Goal: Information Seeking & Learning: Find specific fact

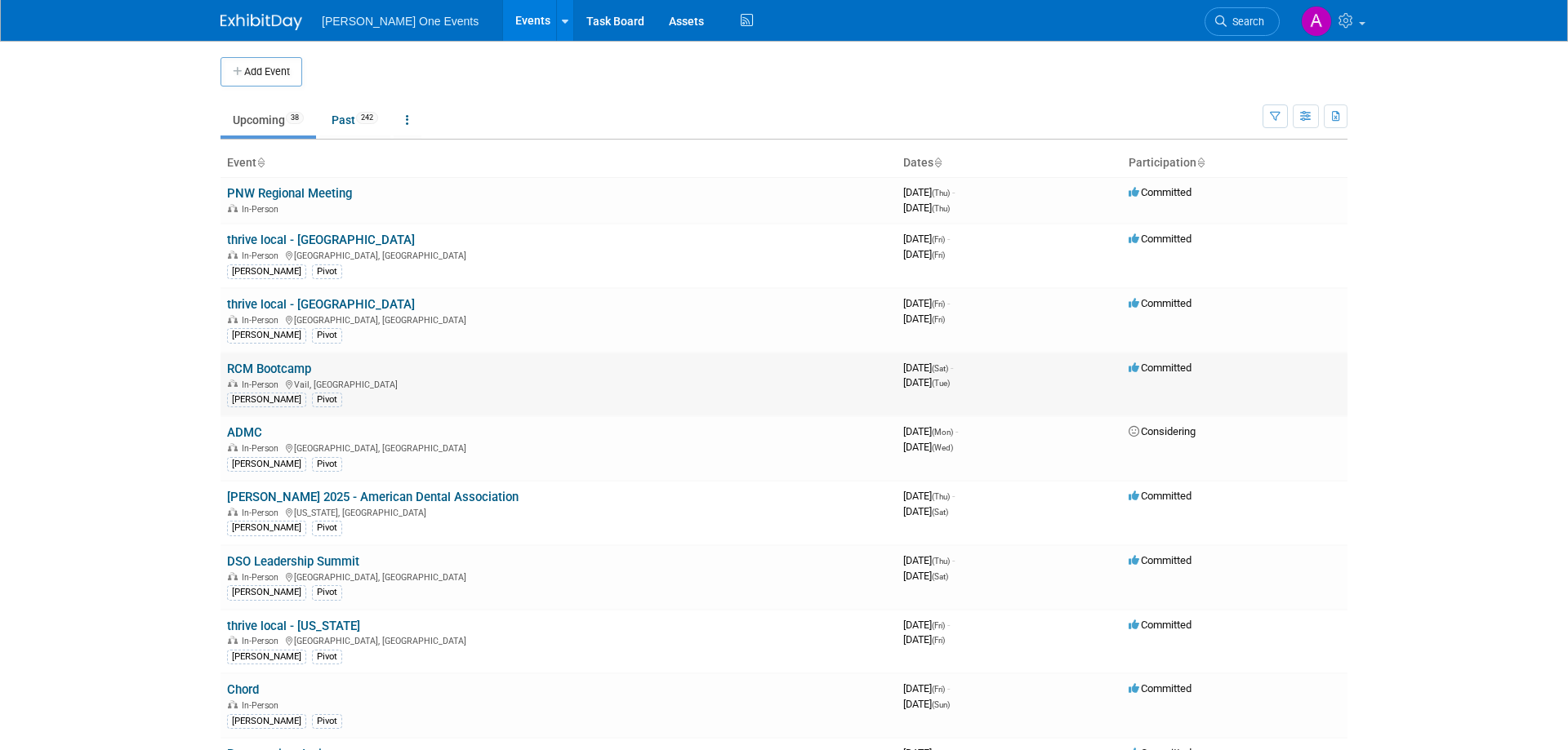
click at [266, 365] on link "RCM Bootcamp" at bounding box center [269, 368] width 84 height 14
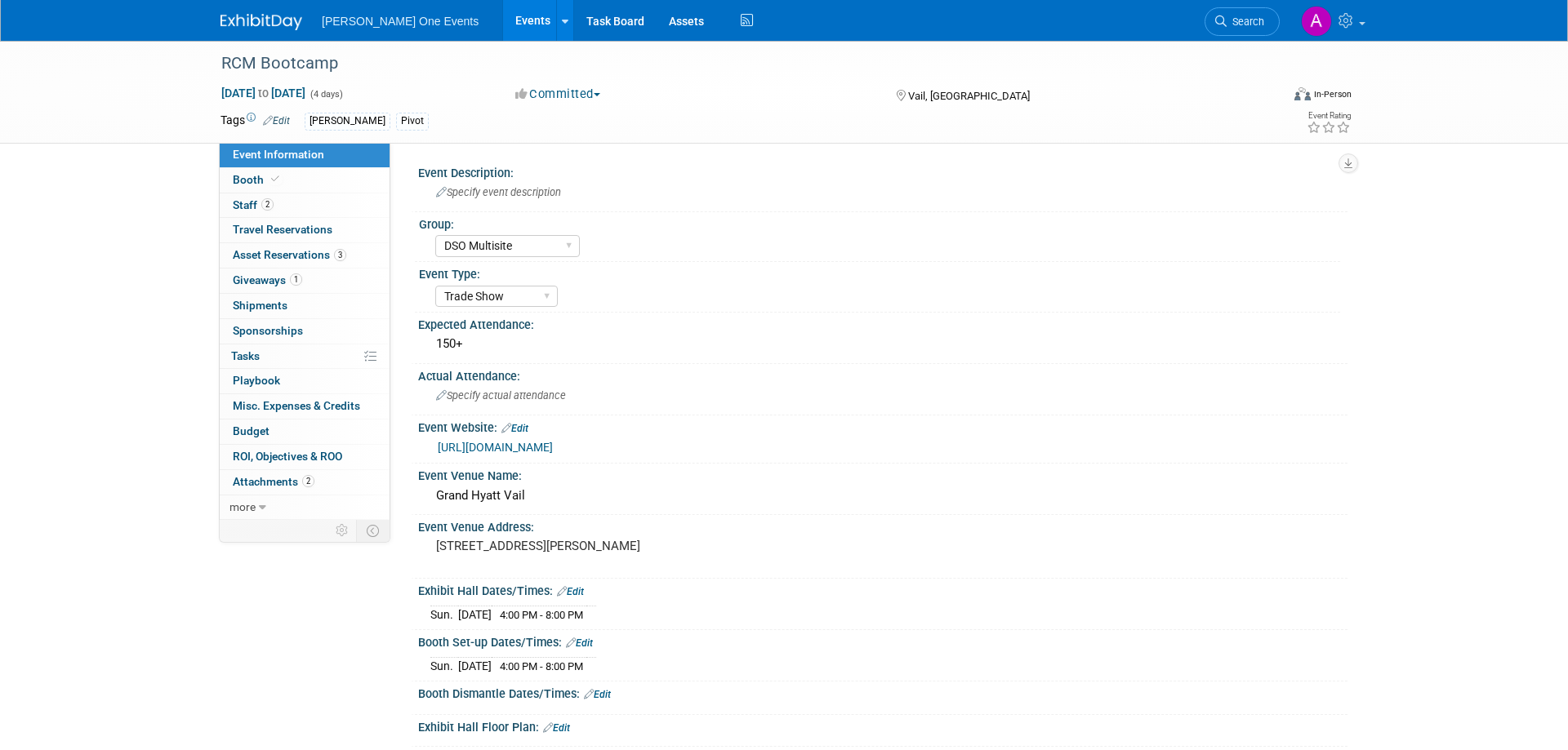
select select "DSO Multisite"
select select "Trade Show"
click at [271, 261] on span "Asset Reservations 3" at bounding box center [289, 254] width 113 height 13
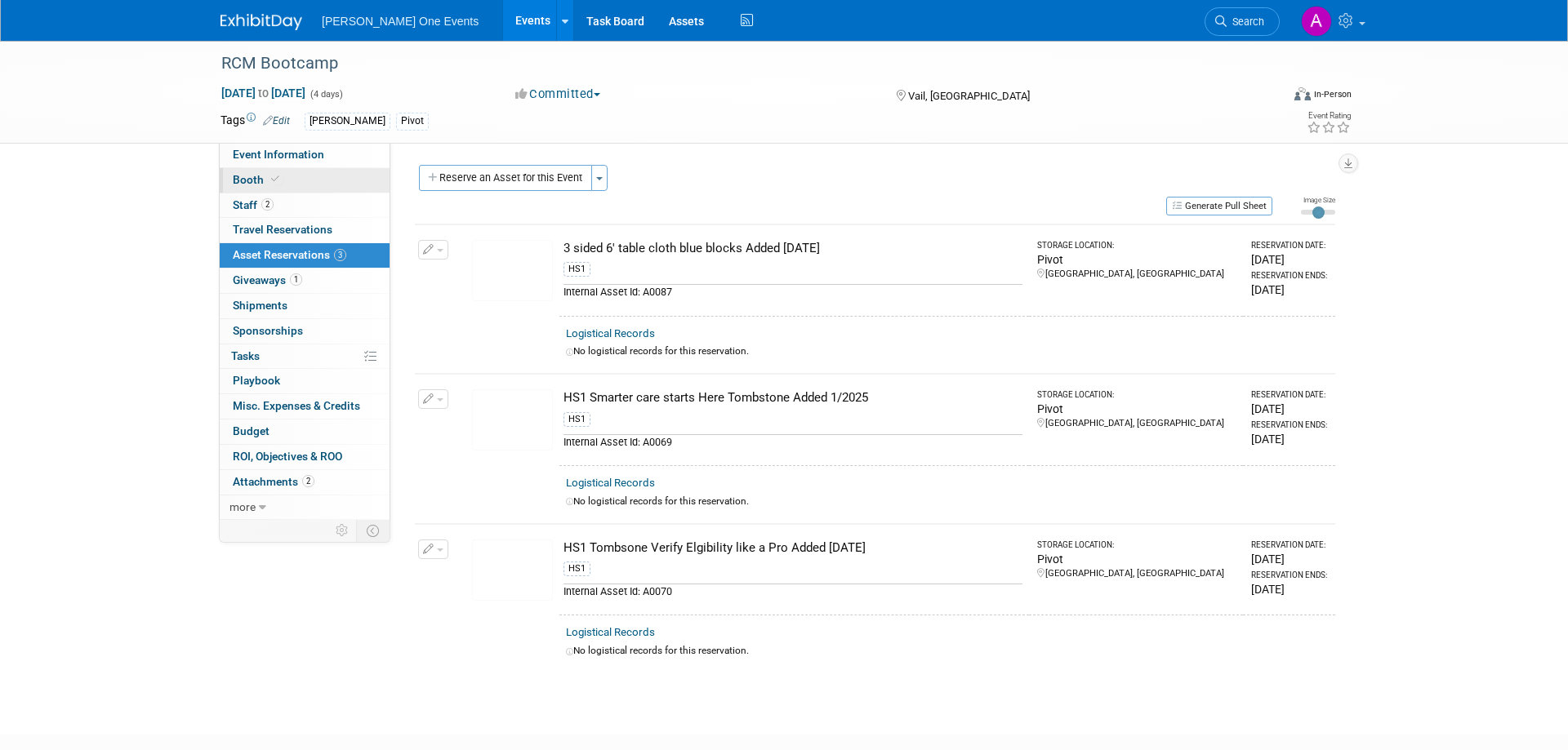
click at [248, 177] on span "Booth" at bounding box center [258, 179] width 50 height 13
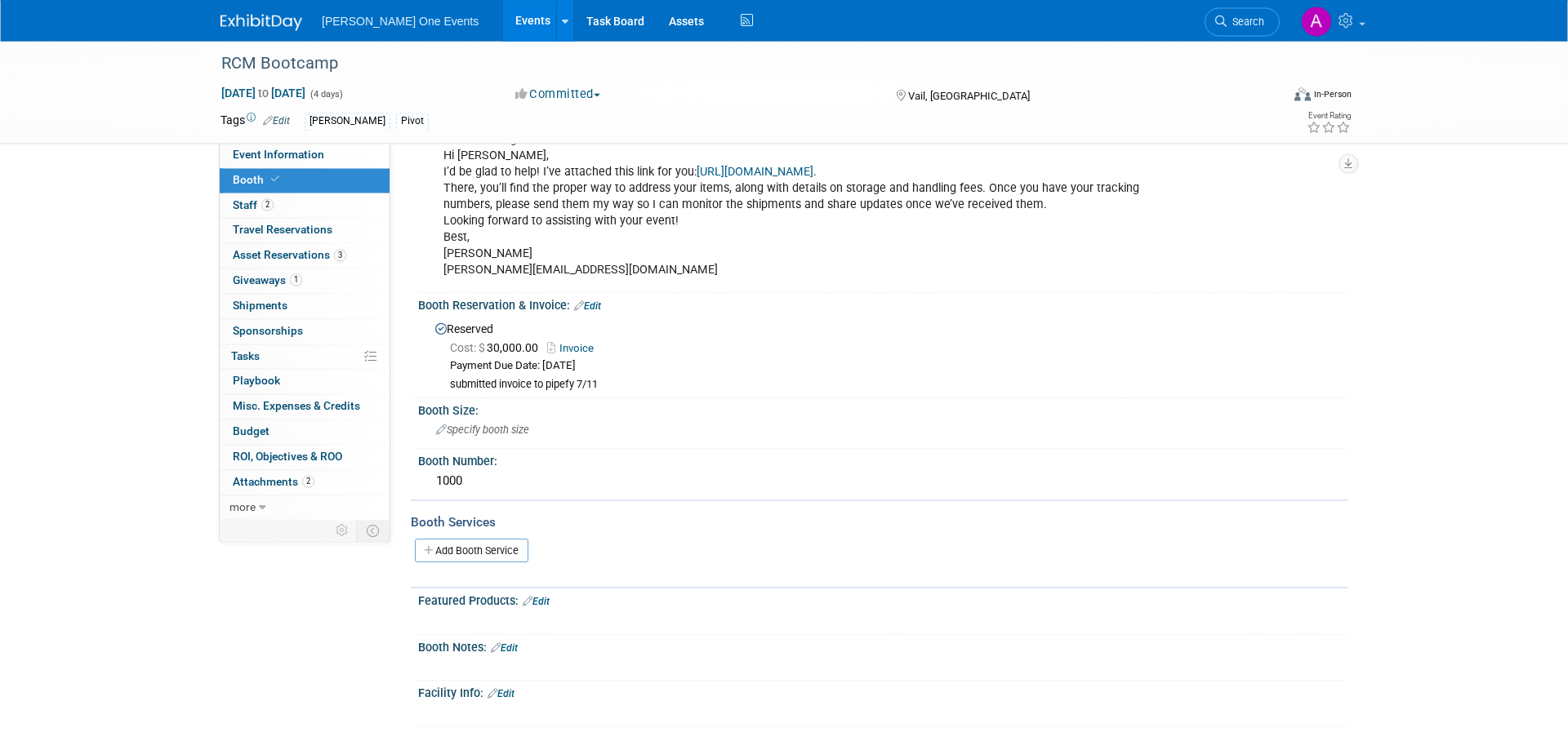
scroll to position [48, 0]
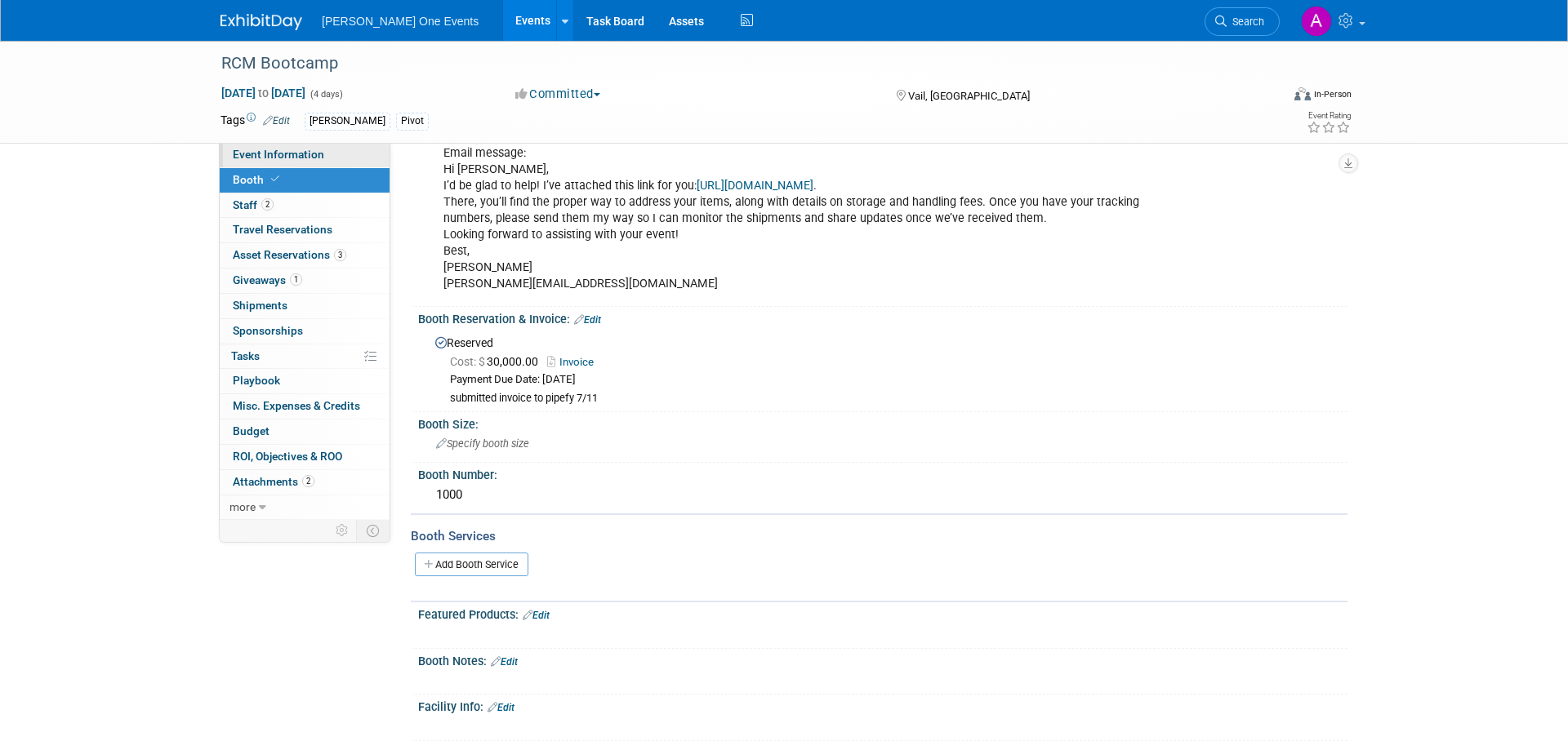
click at [250, 162] on link "Event Information" at bounding box center [305, 155] width 170 height 25
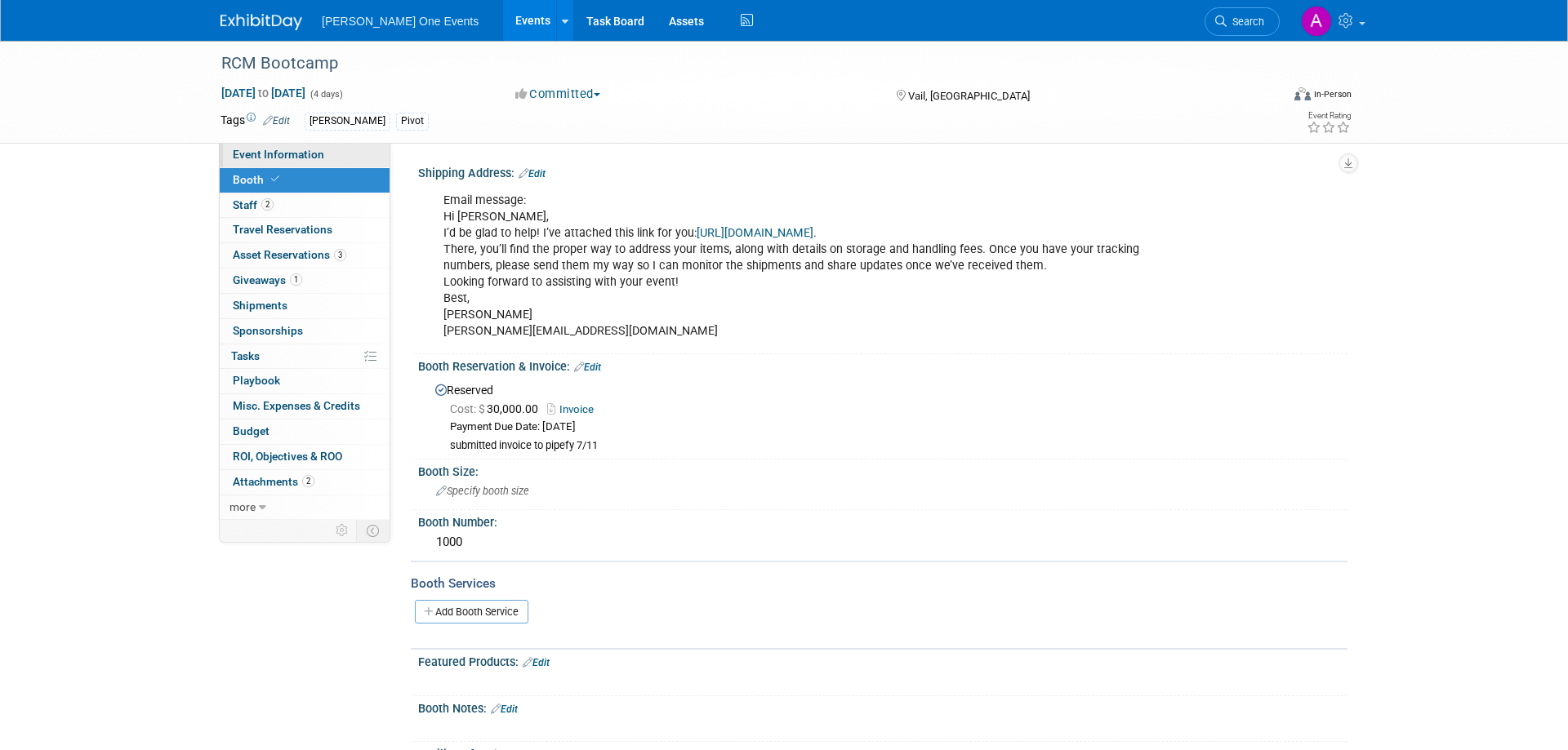
select select "DSO Multisite"
select select "Trade Show"
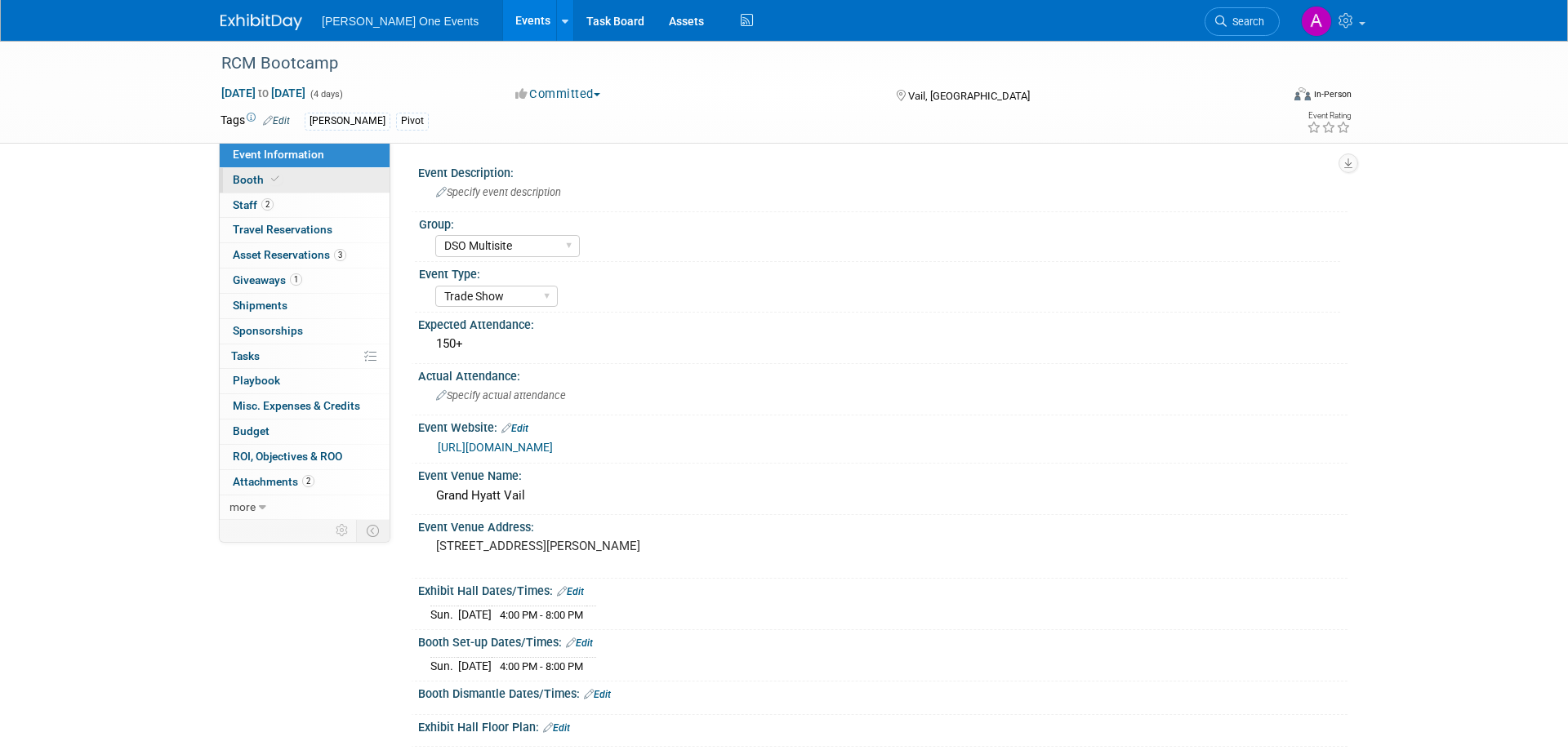
click at [239, 173] on span "Booth" at bounding box center [258, 179] width 50 height 13
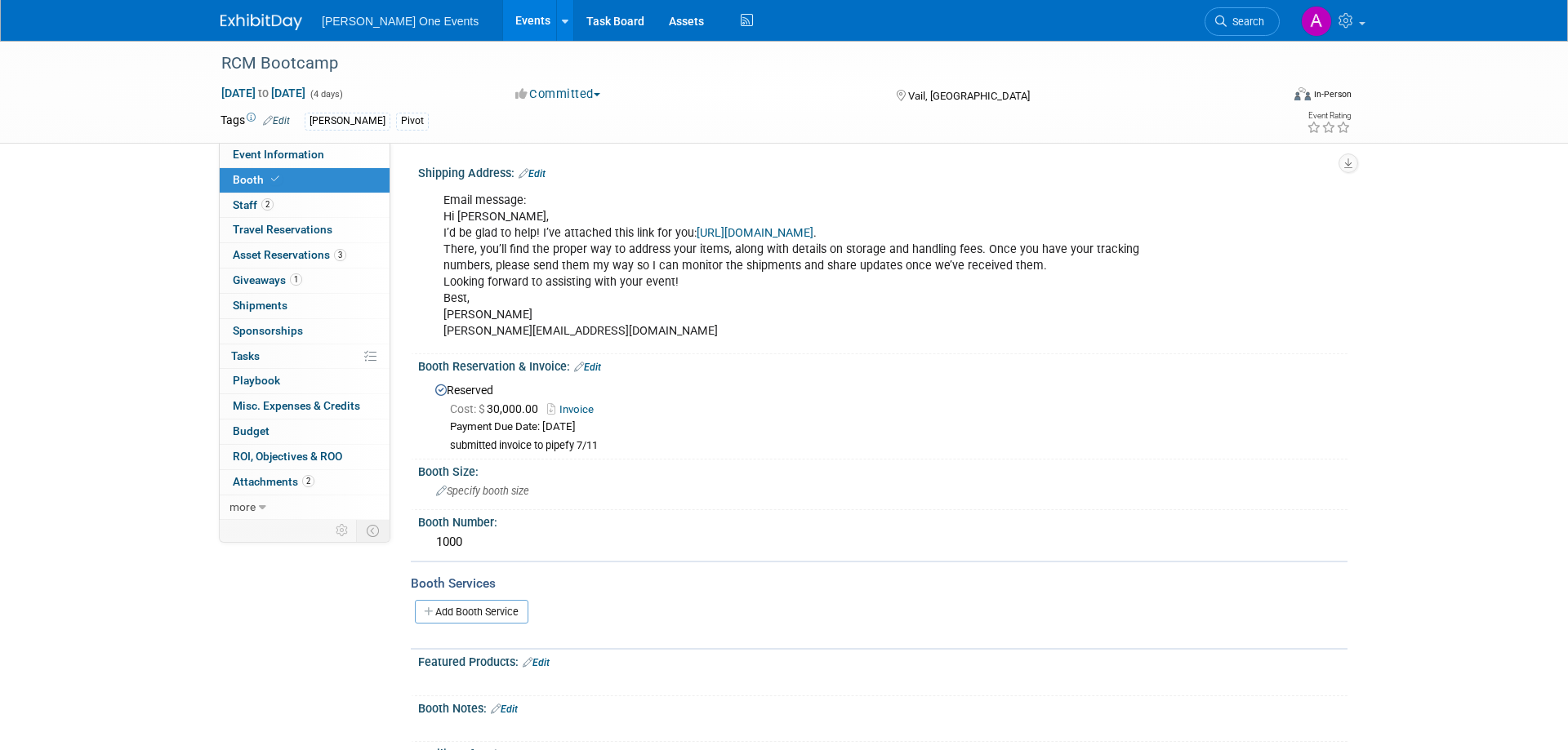
click at [1181, 405] on div "Cost: $ 30,000.00 Invoice" at bounding box center [892, 409] width 885 height 17
click at [796, 233] on link "https://www.gotriphero.com/ship-skis-luggage-to-grand-hyatt" at bounding box center [755, 233] width 117 height 14
click at [364, 26] on span "[PERSON_NAME] One Events" at bounding box center [400, 20] width 157 height 13
click at [255, 20] on img at bounding box center [261, 21] width 82 height 16
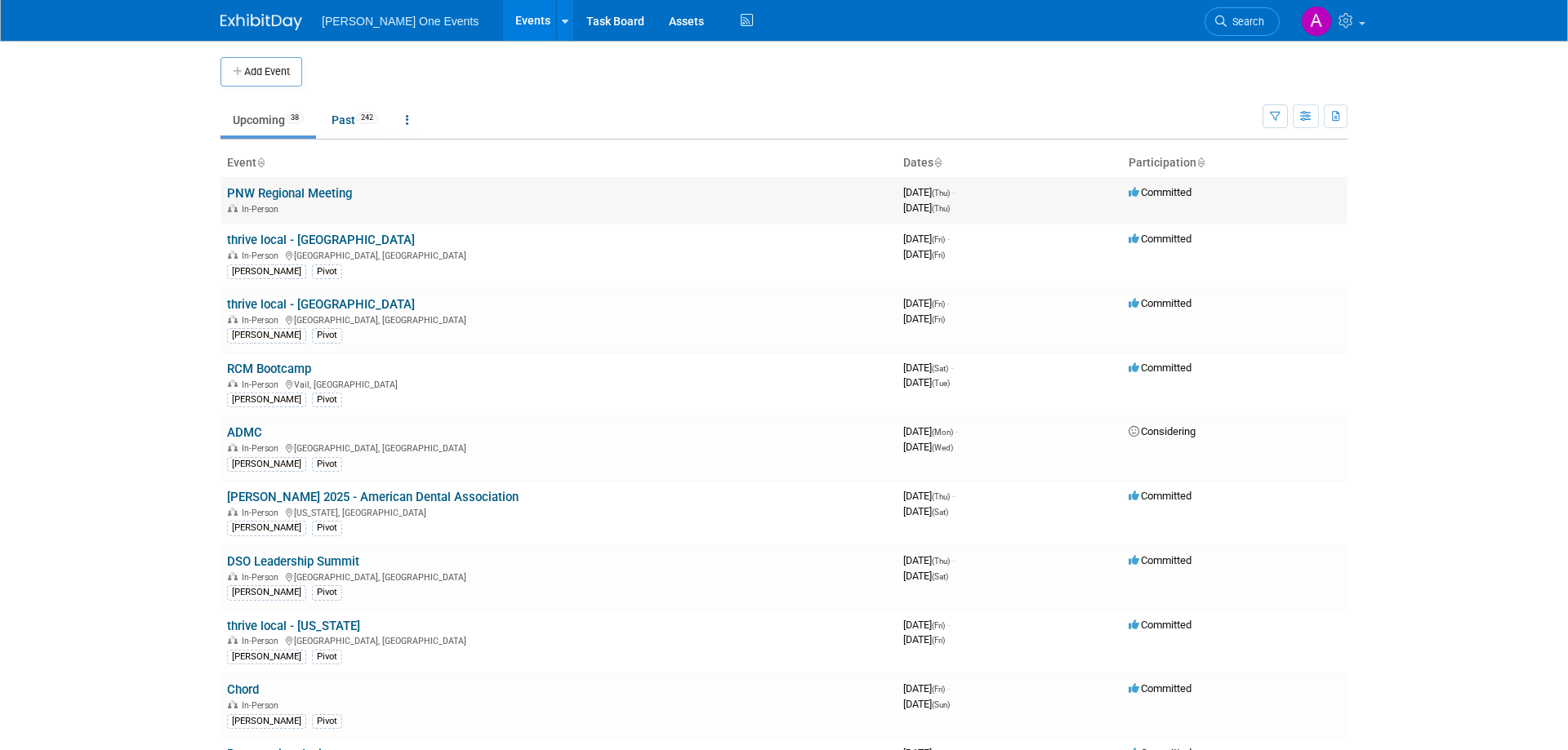
click at [338, 192] on link "PNW Regional Meeting" at bounding box center [289, 193] width 125 height 14
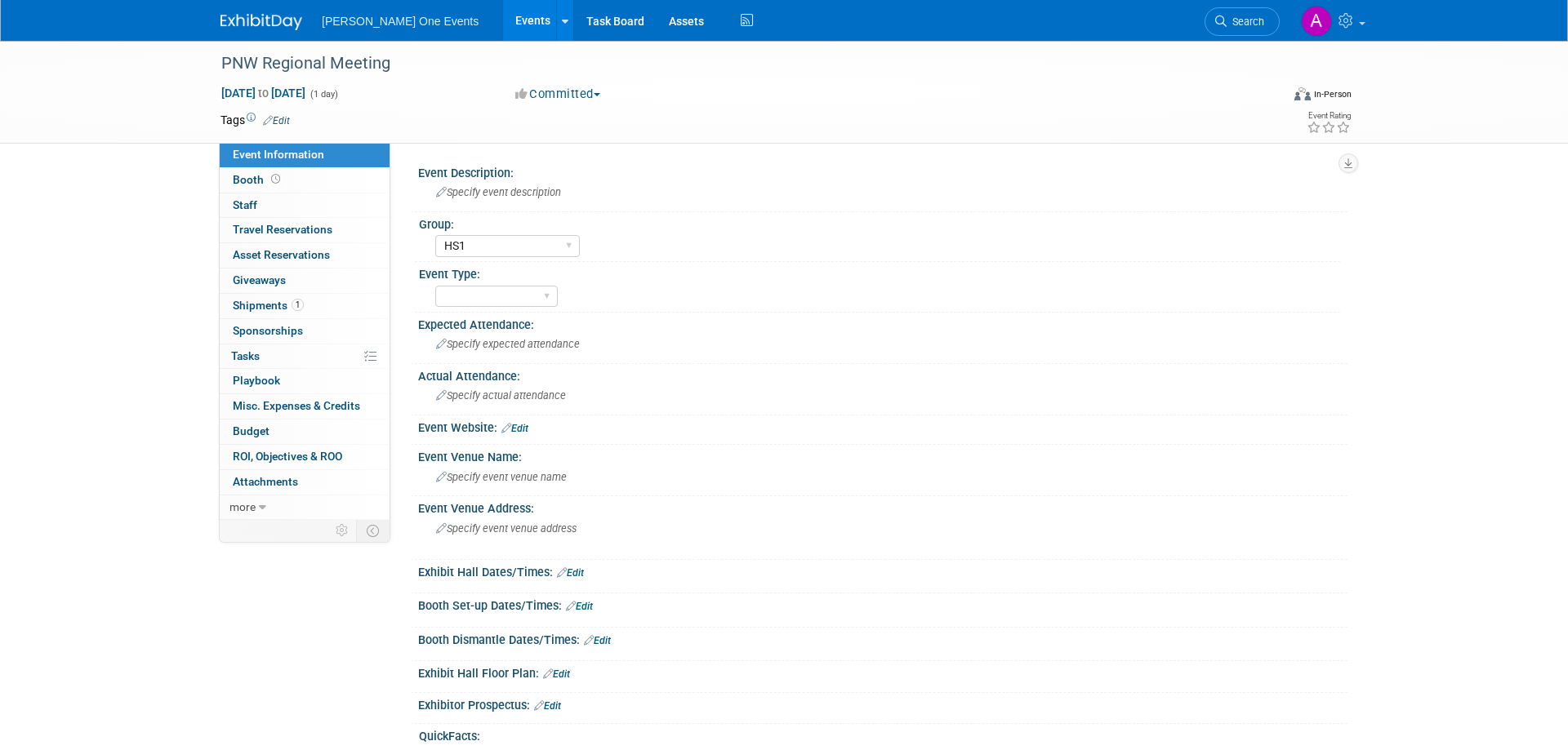
select select "HS1"
click at [283, 251] on span "Asset Reservations 0" at bounding box center [282, 254] width 97 height 13
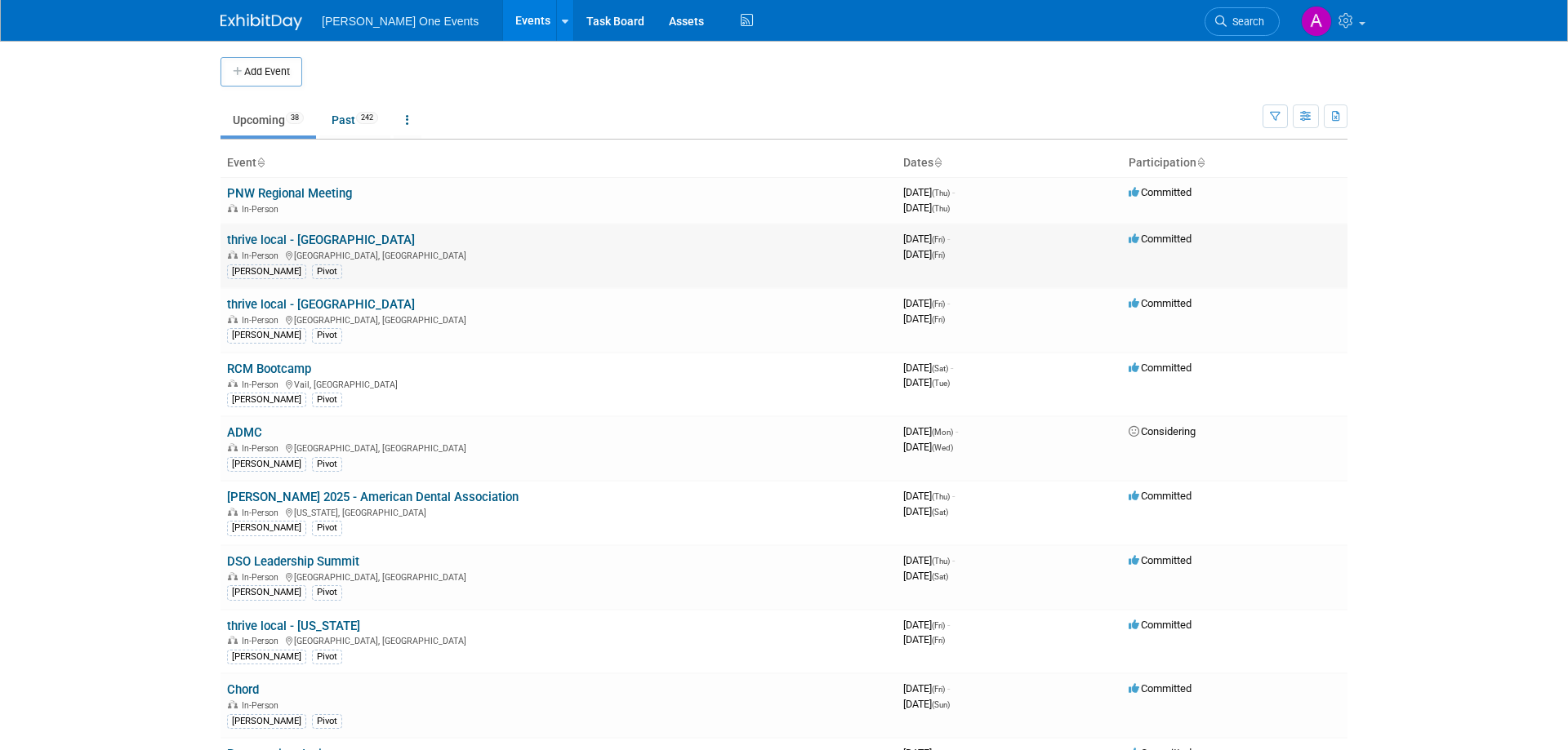
click at [313, 247] on link "thrive local - [GEOGRAPHIC_DATA]" at bounding box center [321, 240] width 188 height 14
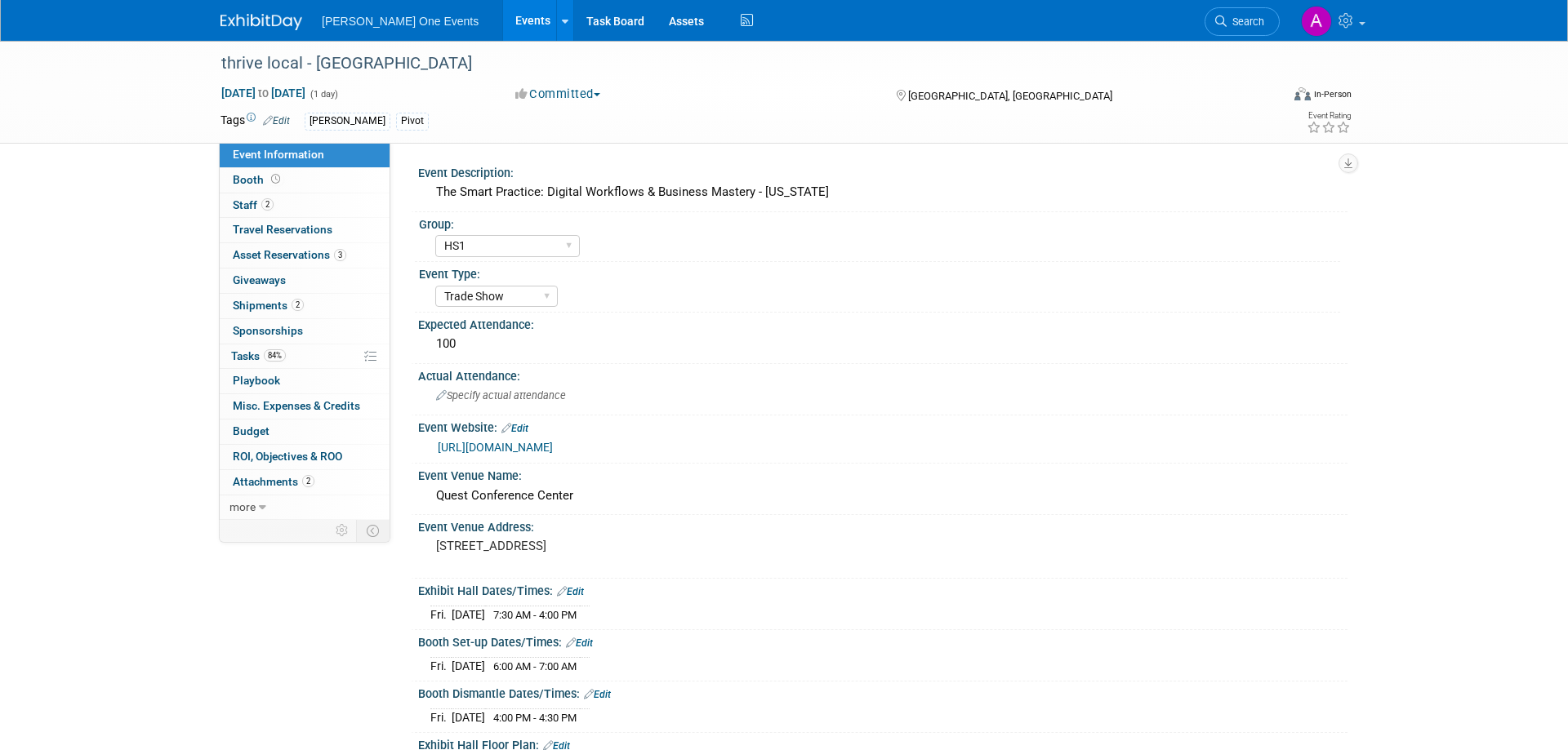
select select "HS1"
select select "Trade Show"
click at [294, 265] on link "3 Asset Reservations 3" at bounding box center [305, 255] width 170 height 25
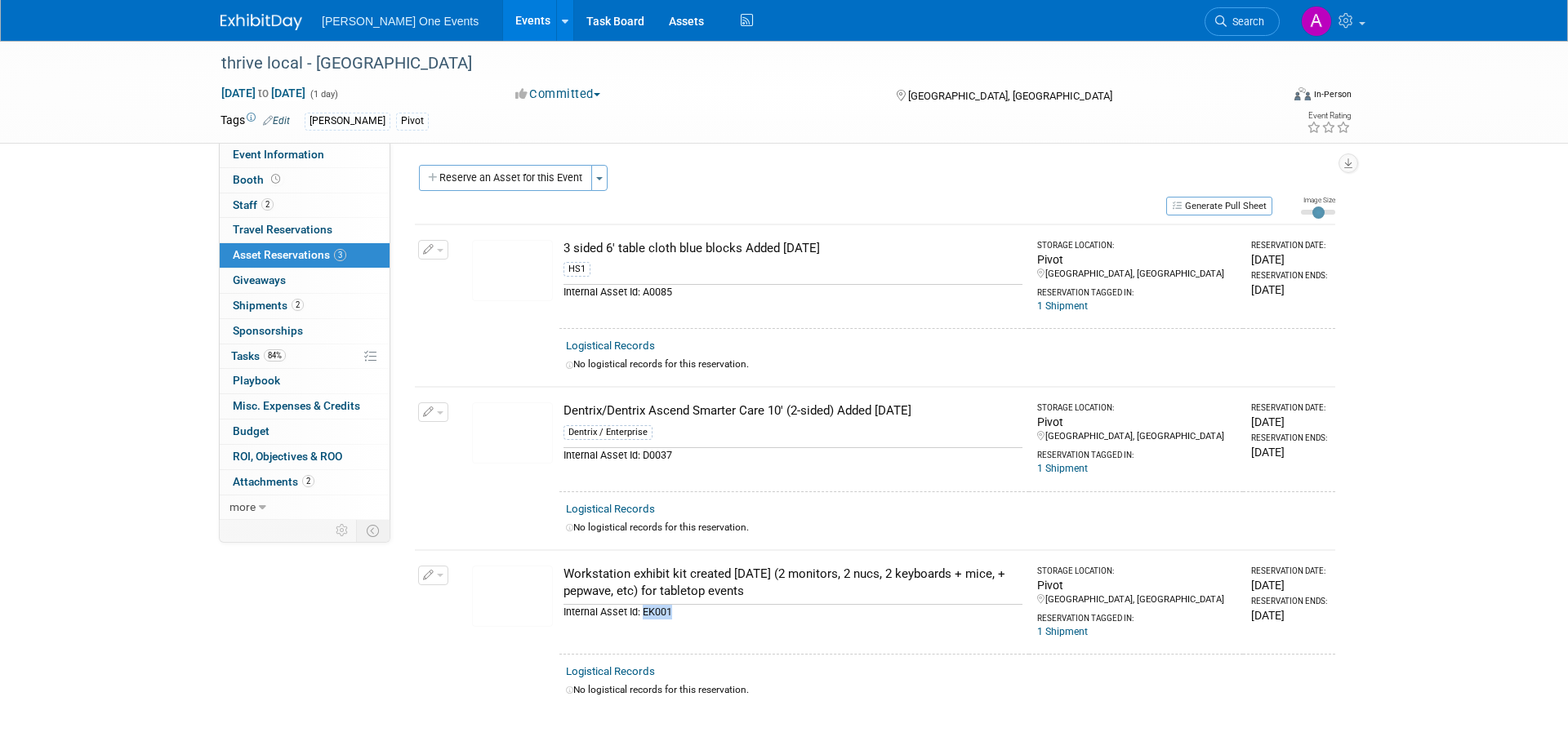
drag, startPoint x: 677, startPoint y: 618, endPoint x: 641, endPoint y: 611, distance: 36.7
click at [641, 611] on td "Workstation exhibit kit created July 2025 (2 monitors, 2 nucs, 2 keyboards + mi…" at bounding box center [794, 602] width 470 height 105
copy div "EK001"
click at [226, 620] on div "Event Information Event Info Booth Booth 2 Staff 2 Staff 0 Travel Reservations …" at bounding box center [784, 376] width 1151 height 671
click at [666, 16] on link "Assets" at bounding box center [687, 20] width 60 height 41
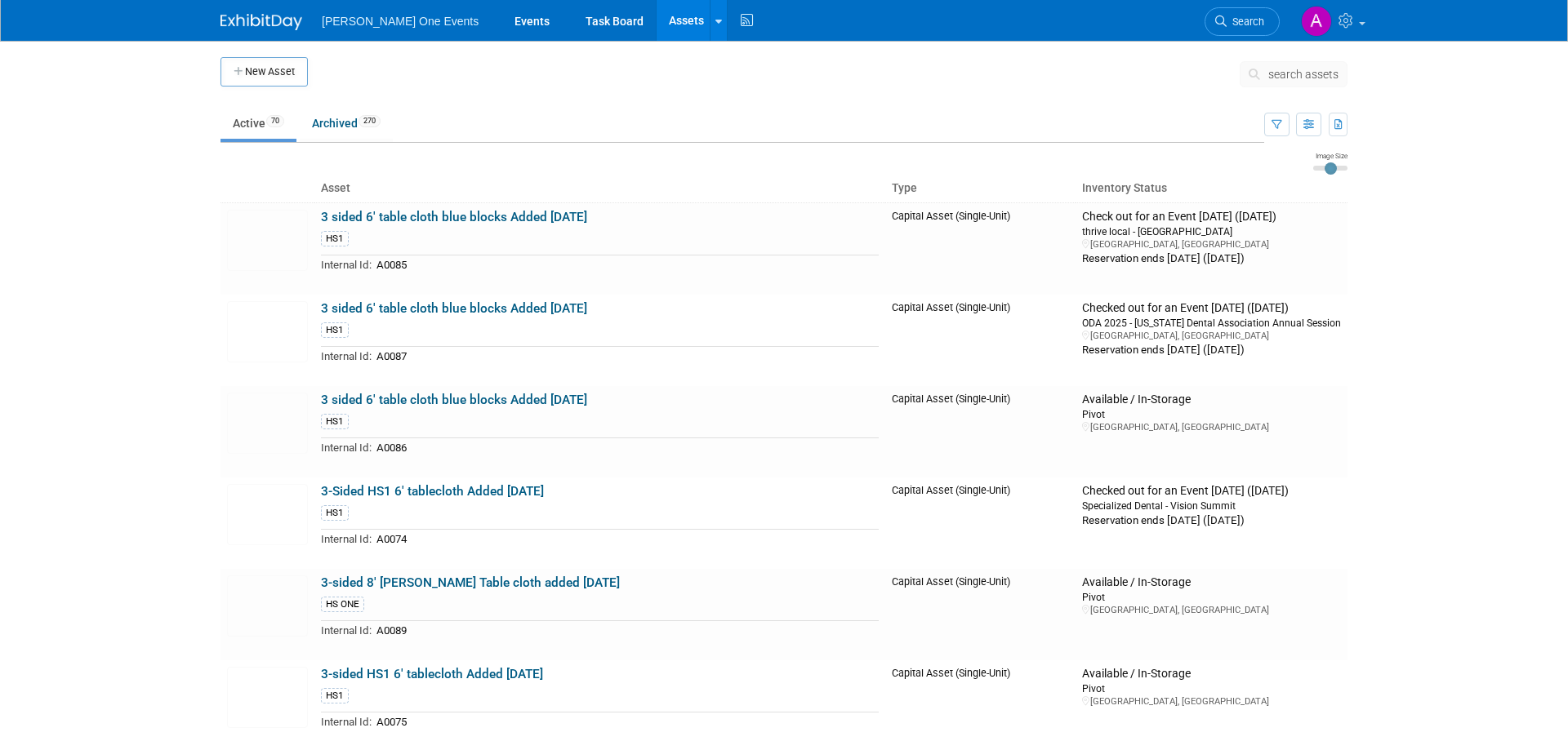
click at [1290, 75] on span "search assets" at bounding box center [1303, 74] width 71 height 13
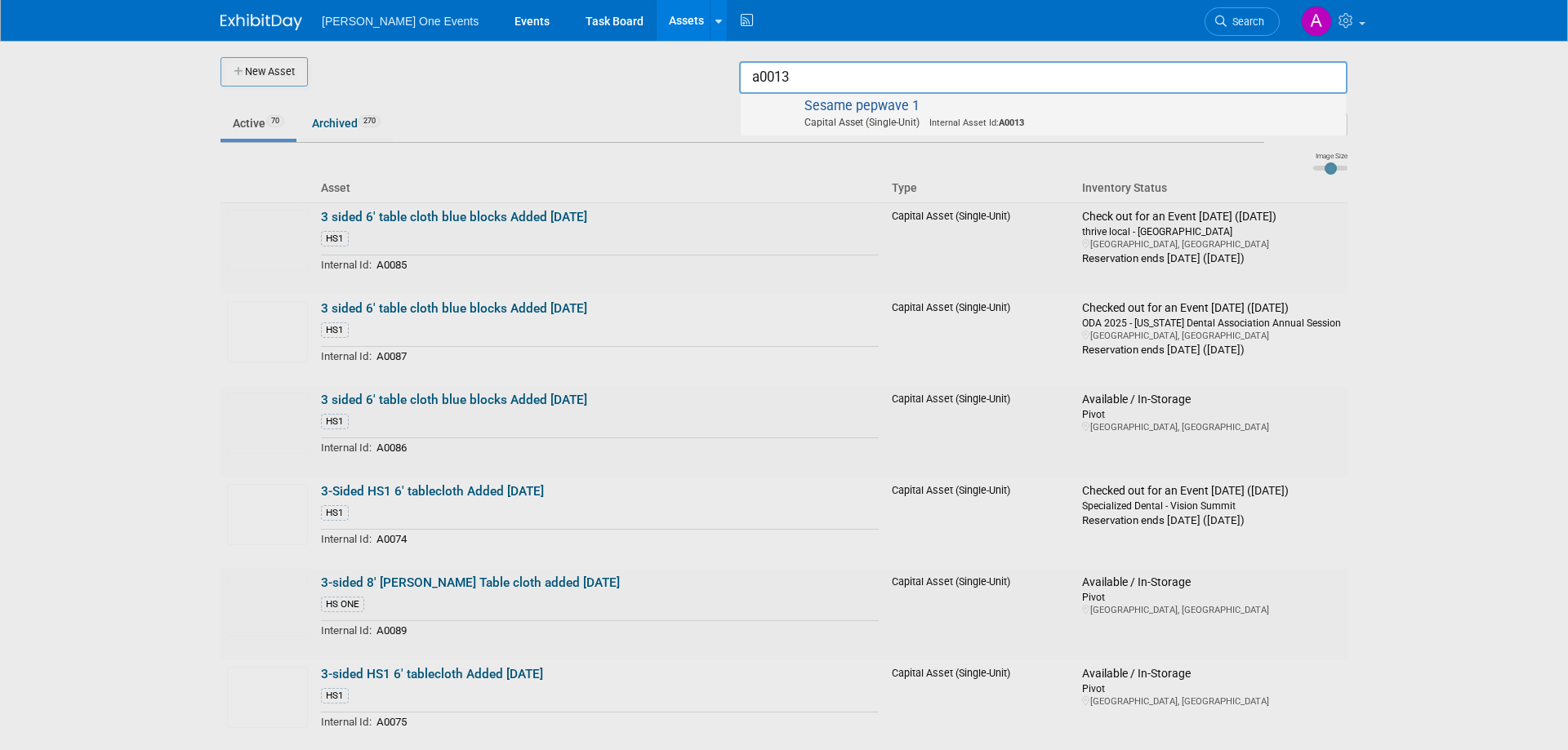
click at [1183, 110] on span "Sesame pepwave 1 Capital Asset (Single-Unit) Internal Asset Id: A0013" at bounding box center [1043, 114] width 589 height 33
type input "Sesame pepwave 1"
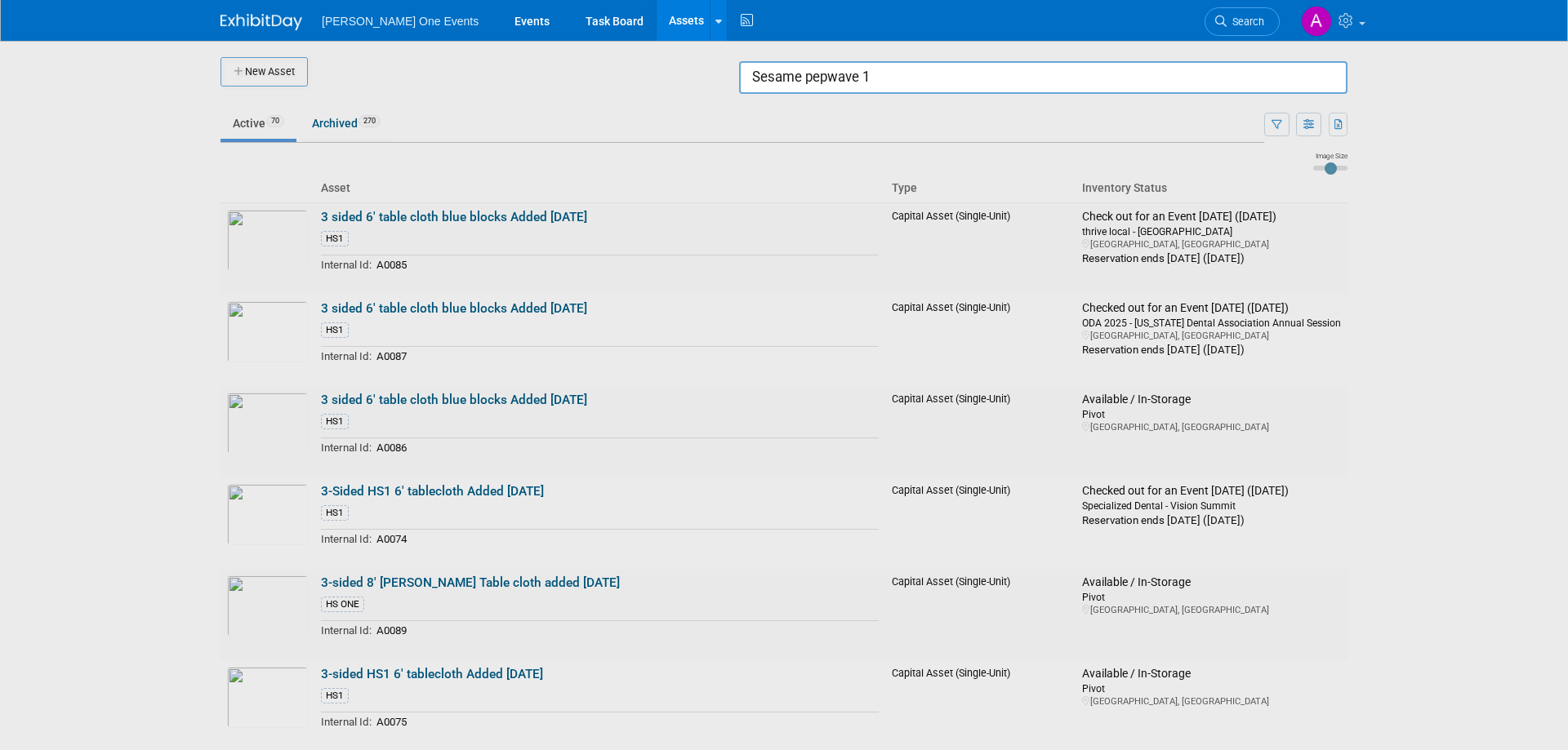
click at [261, 17] on img at bounding box center [261, 21] width 82 height 16
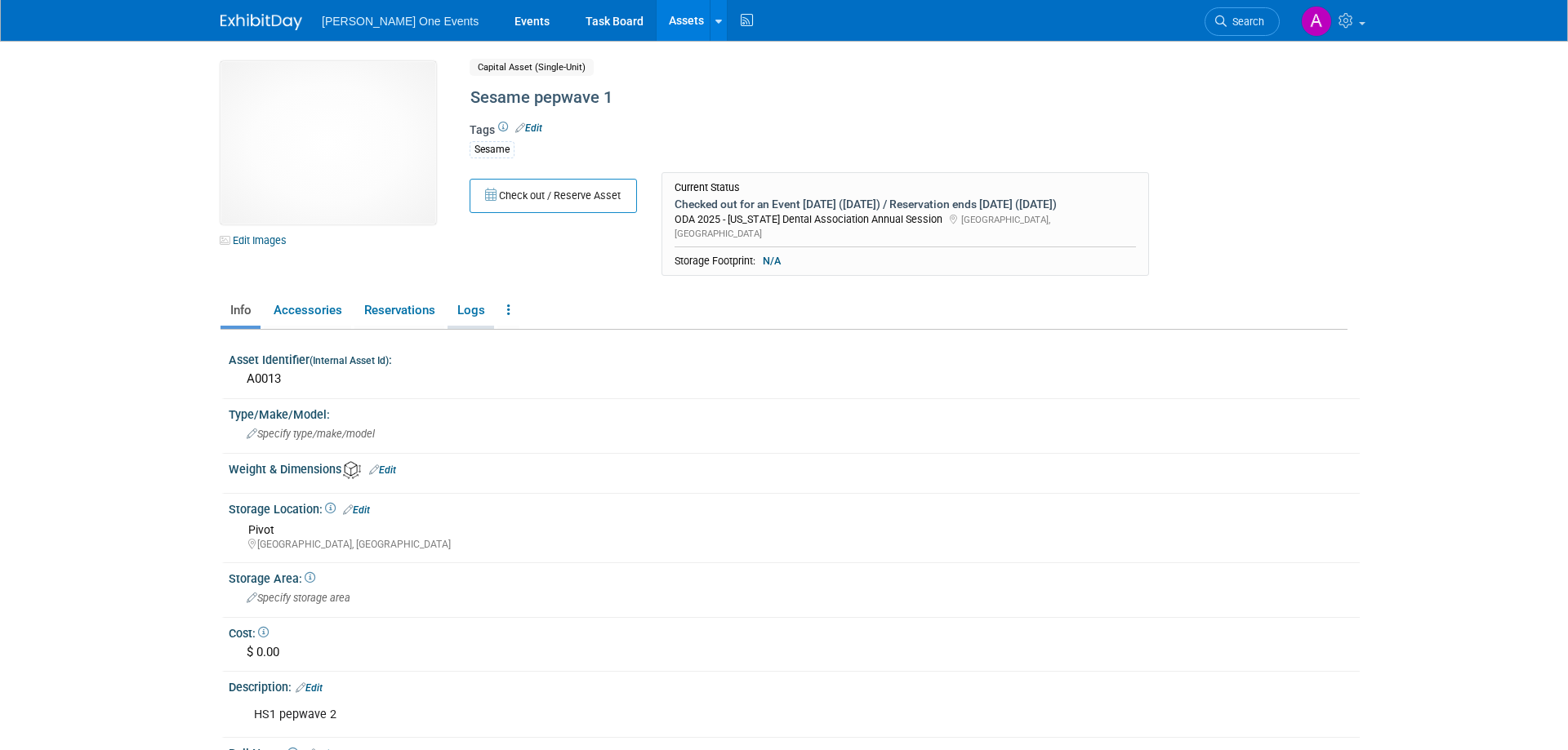
click at [469, 299] on link "Logs" at bounding box center [470, 310] width 47 height 29
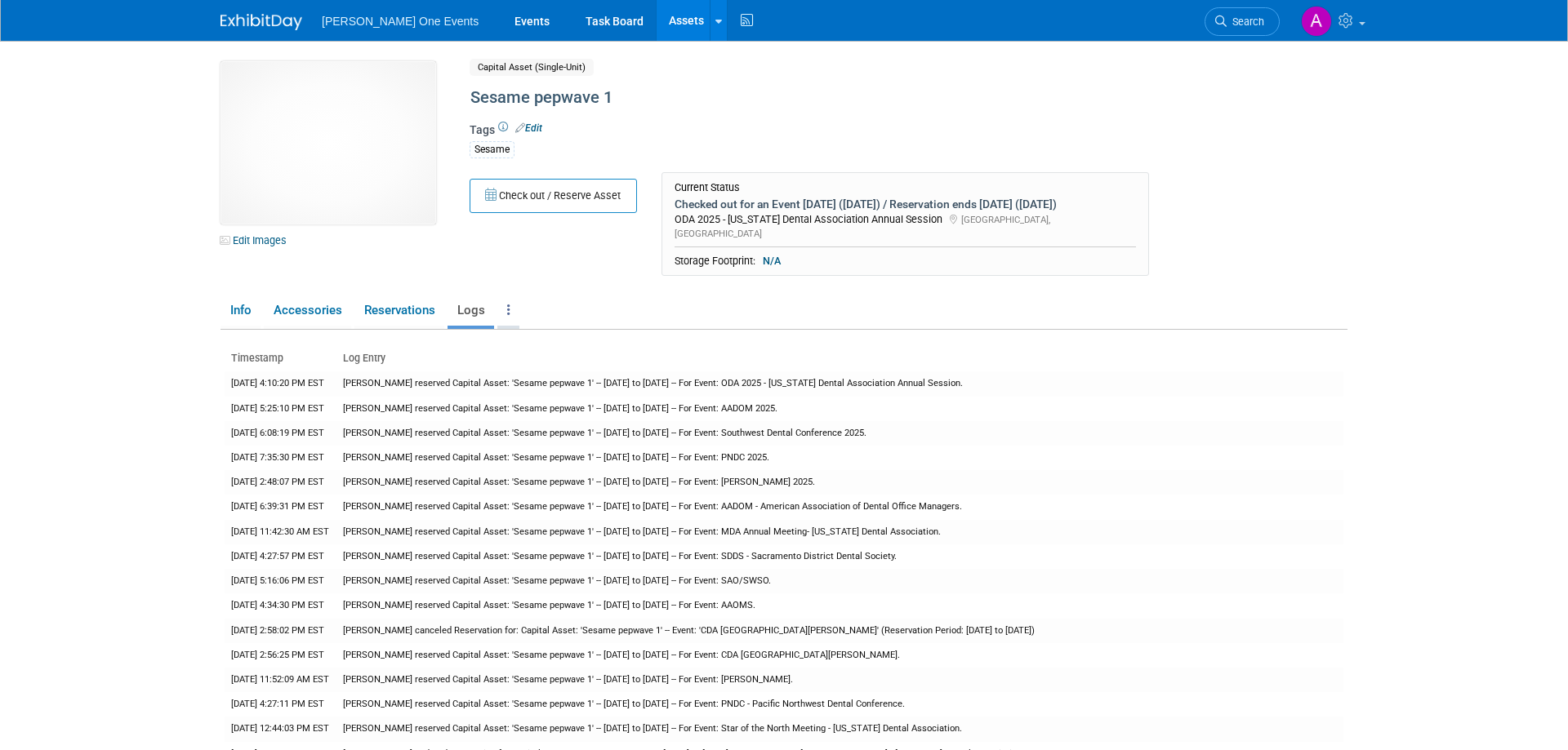
click at [503, 296] on link at bounding box center [508, 310] width 22 height 29
click at [621, 241] on div "Check out / Reserve Asset Current Status Checked out for an Event 14 days ago (…" at bounding box center [841, 227] width 767 height 111
click at [502, 302] on link at bounding box center [508, 310] width 22 height 29
click at [507, 392] on icon at bounding box center [510, 397] width 14 height 11
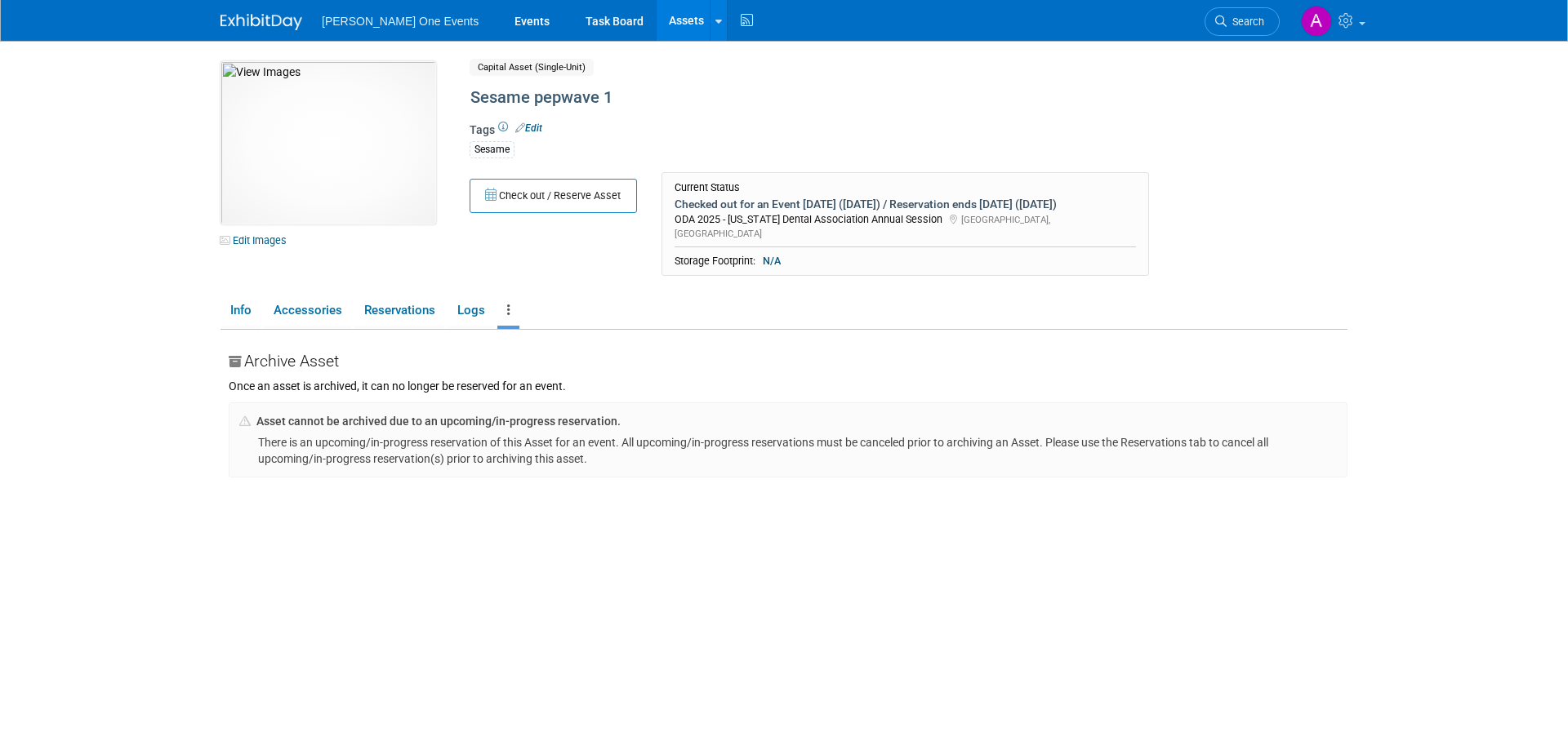
click at [373, 469] on div "Archive Asset Once an asset is archived, it can no longer be reserved for an ev…" at bounding box center [788, 534] width 1119 height 408
click at [617, 277] on div "ecc91250-b53d-4d0a-b90e-f514b9b5f83f.jpg Edit Images Capital Asset (Single-Unit…" at bounding box center [784, 400] width 1126 height 677
click at [466, 298] on link "Logs" at bounding box center [470, 310] width 47 height 29
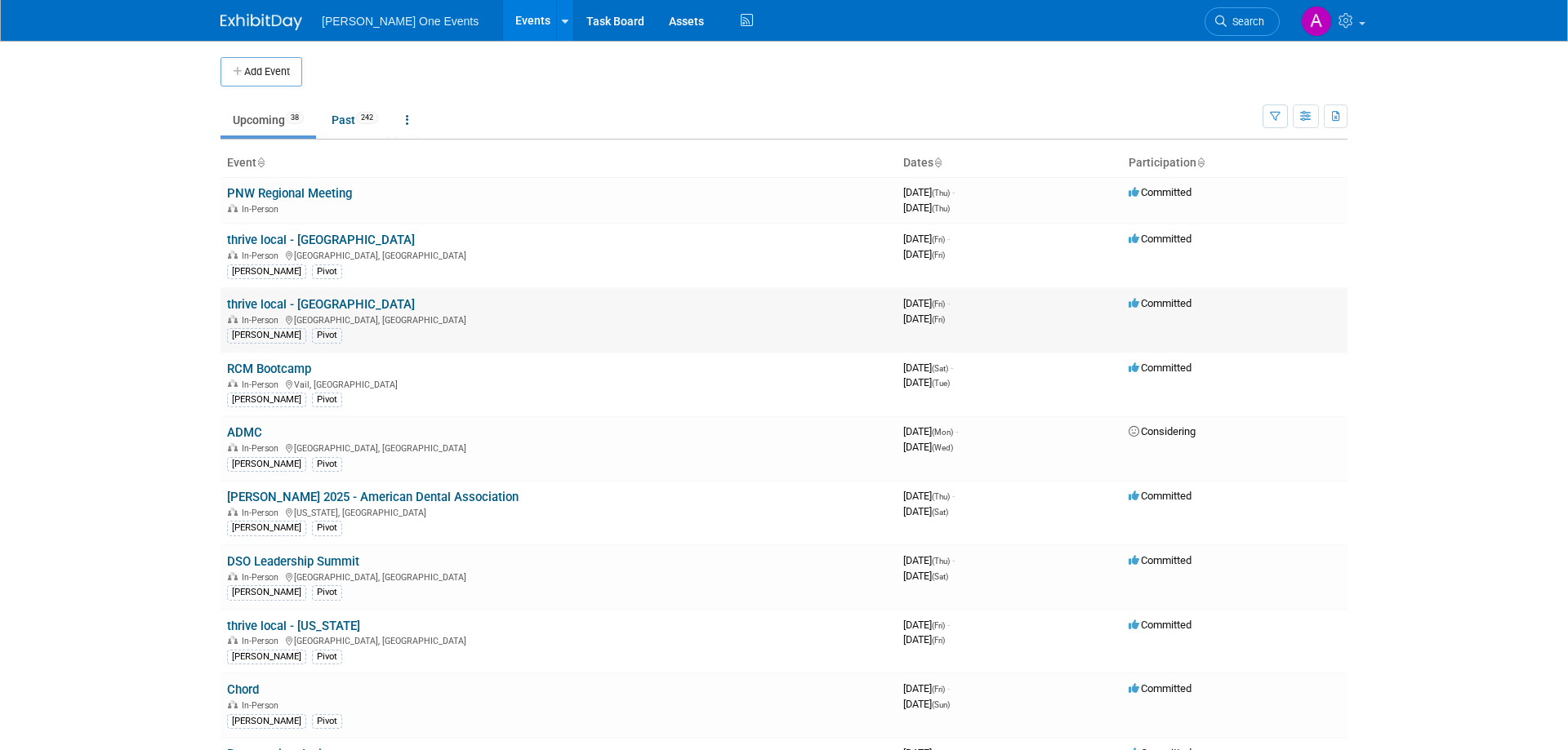
click at [253, 302] on link "thrive local - [GEOGRAPHIC_DATA]" at bounding box center [321, 304] width 188 height 14
click at [279, 236] on link "thrive local - [GEOGRAPHIC_DATA]" at bounding box center [321, 240] width 188 height 14
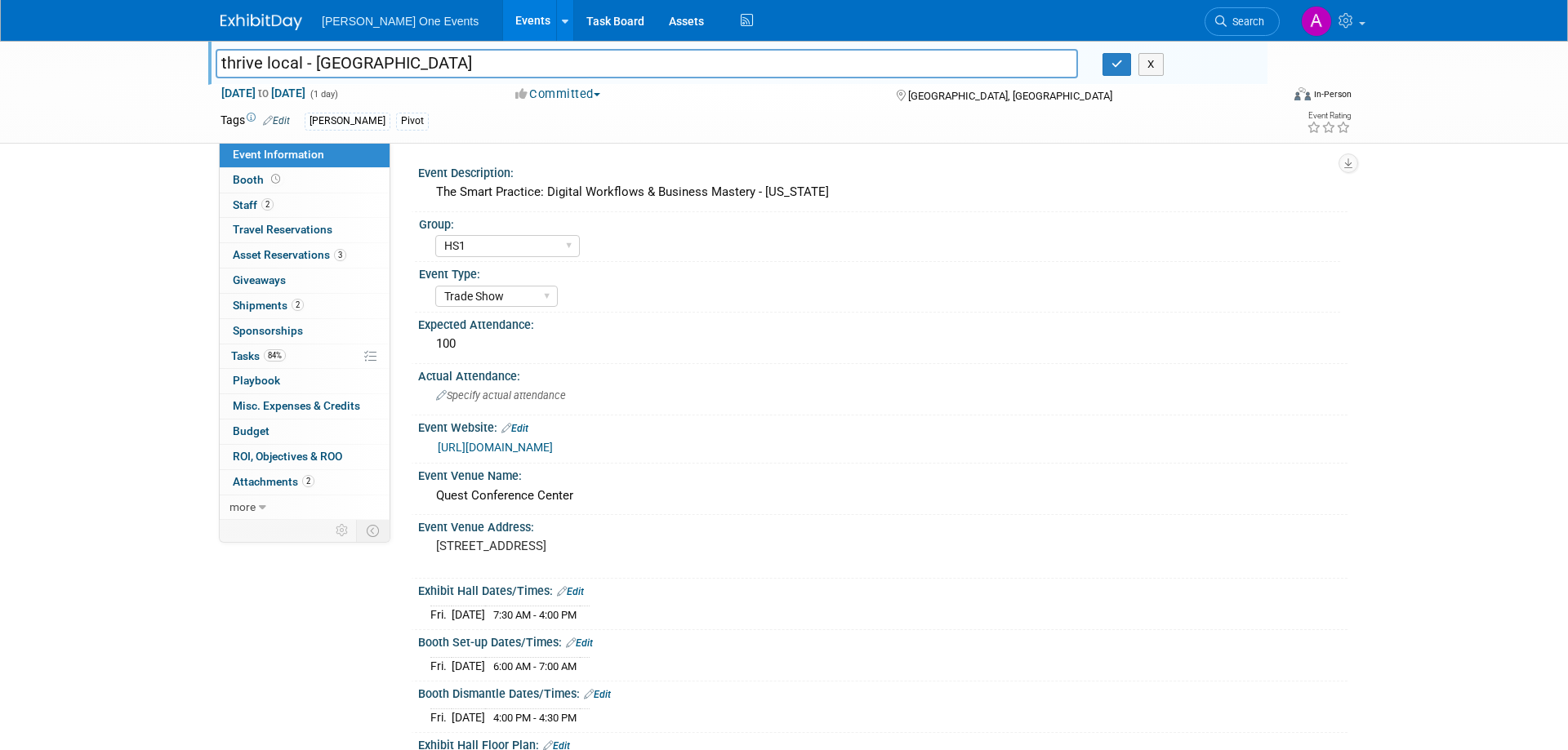
select select "HS1"
select select "Trade Show"
drag, startPoint x: 385, startPoint y: 65, endPoint x: 227, endPoint y: 69, distance: 158.1
click at [227, 69] on input "thrive local - [GEOGRAPHIC_DATA]" at bounding box center [646, 64] width 862 height 29
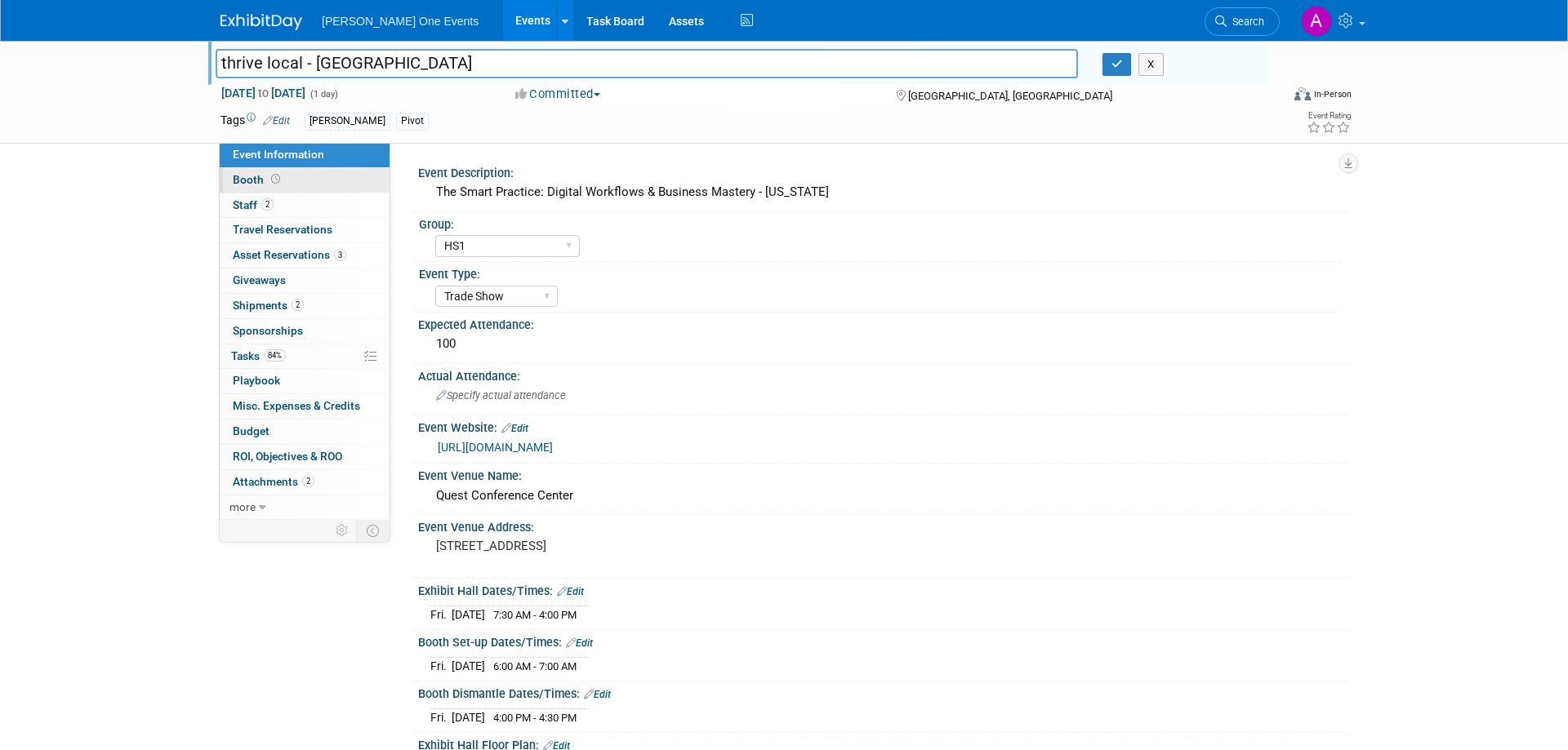
click at [251, 190] on link "Booth" at bounding box center [305, 180] width 170 height 25
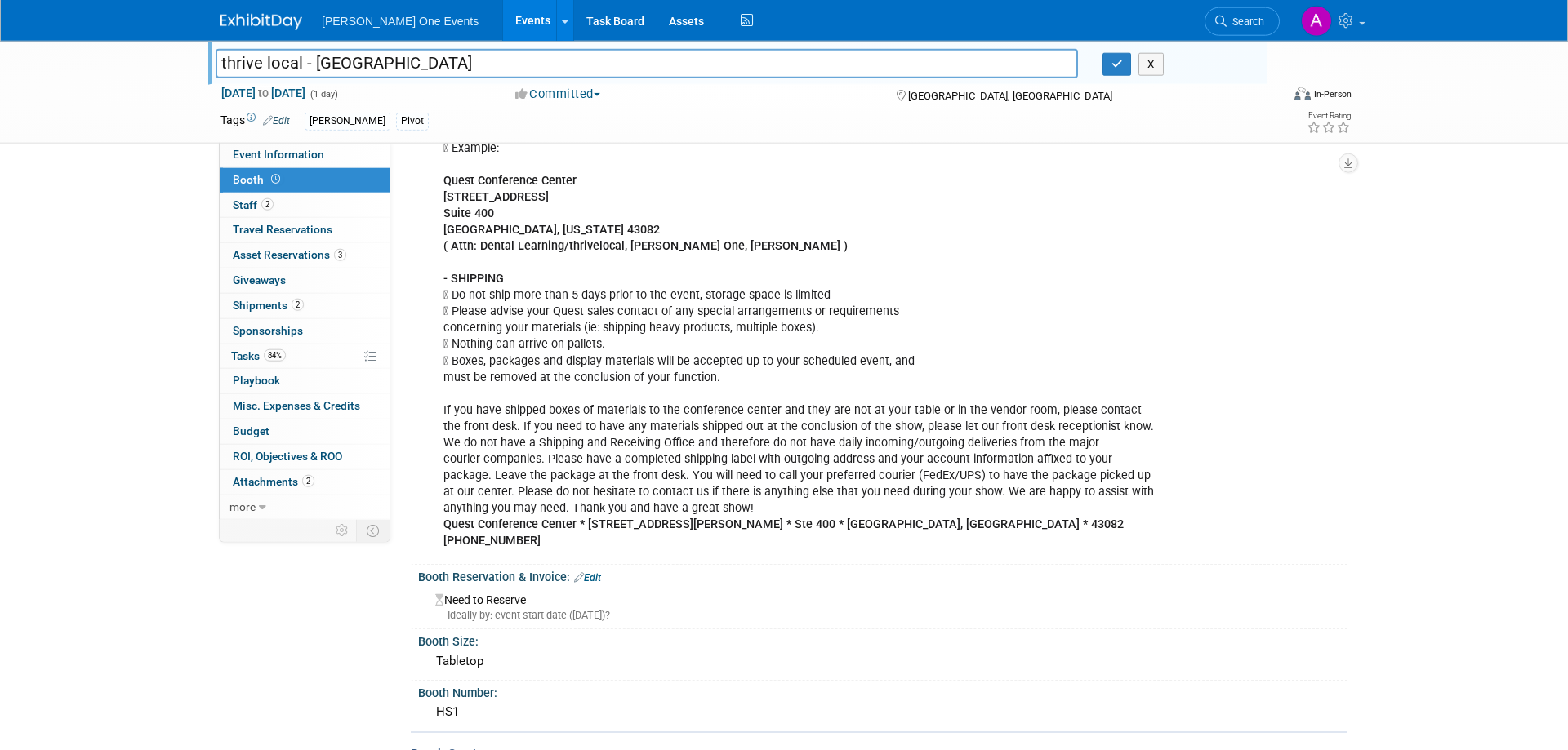
scroll to position [167, 0]
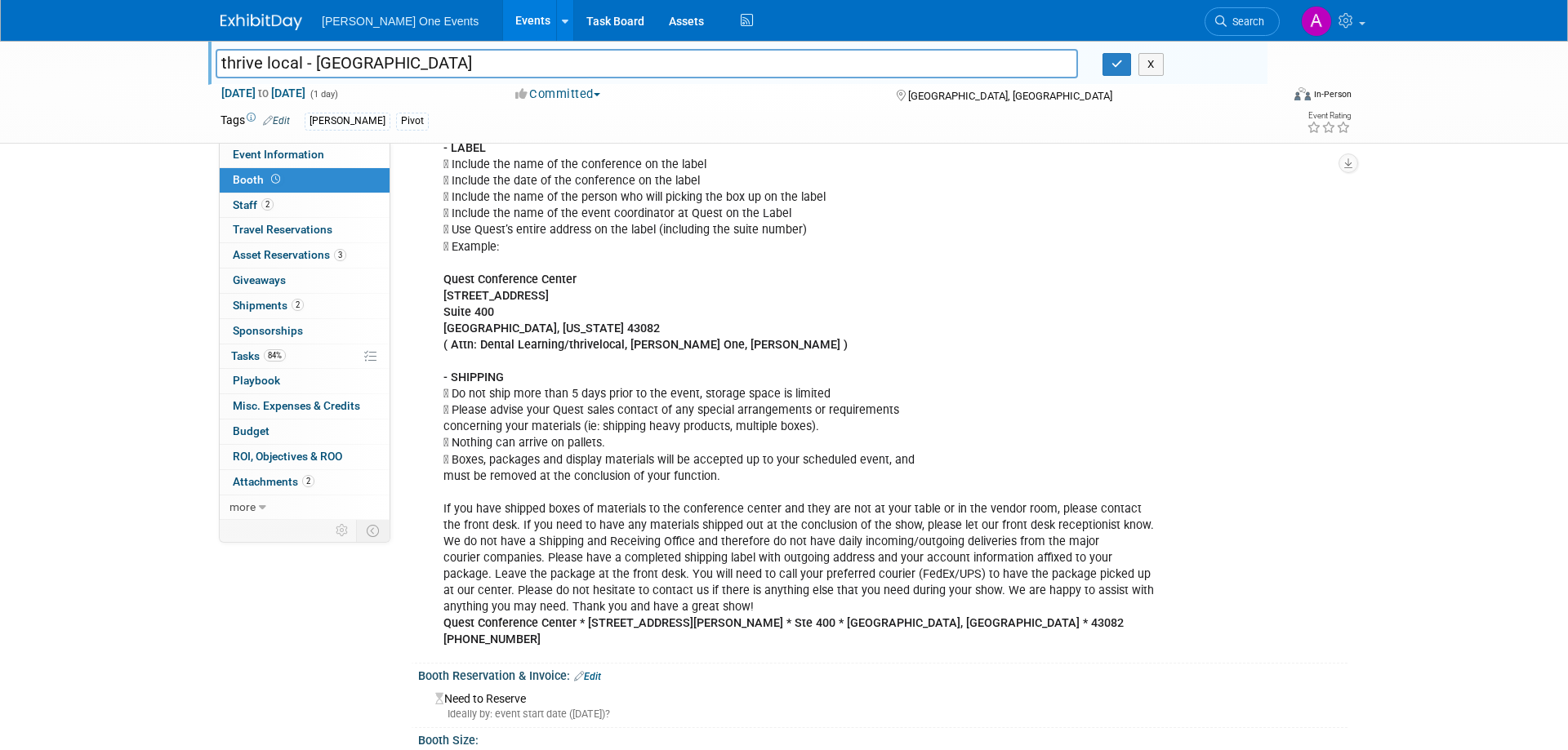
drag, startPoint x: 445, startPoint y: 278, endPoint x: 819, endPoint y: 349, distance: 380.7
click at [819, 349] on div "Welcome to Quest Conference Center! We are pleased and delighted to serve as yo…" at bounding box center [800, 337] width 736 height 639
copy div "[GEOGRAPHIC_DATA] [STREET_ADDRESS][US_STATE] ( Attn: Dental Learning/thriveloca…"
click at [503, 350] on b "( Attn: Dental Learning/thrivelocal, [PERSON_NAME] One, [PERSON_NAME] )" at bounding box center [645, 344] width 404 height 14
drag, startPoint x: 819, startPoint y: 343, endPoint x: 436, endPoint y: 281, distance: 388.0
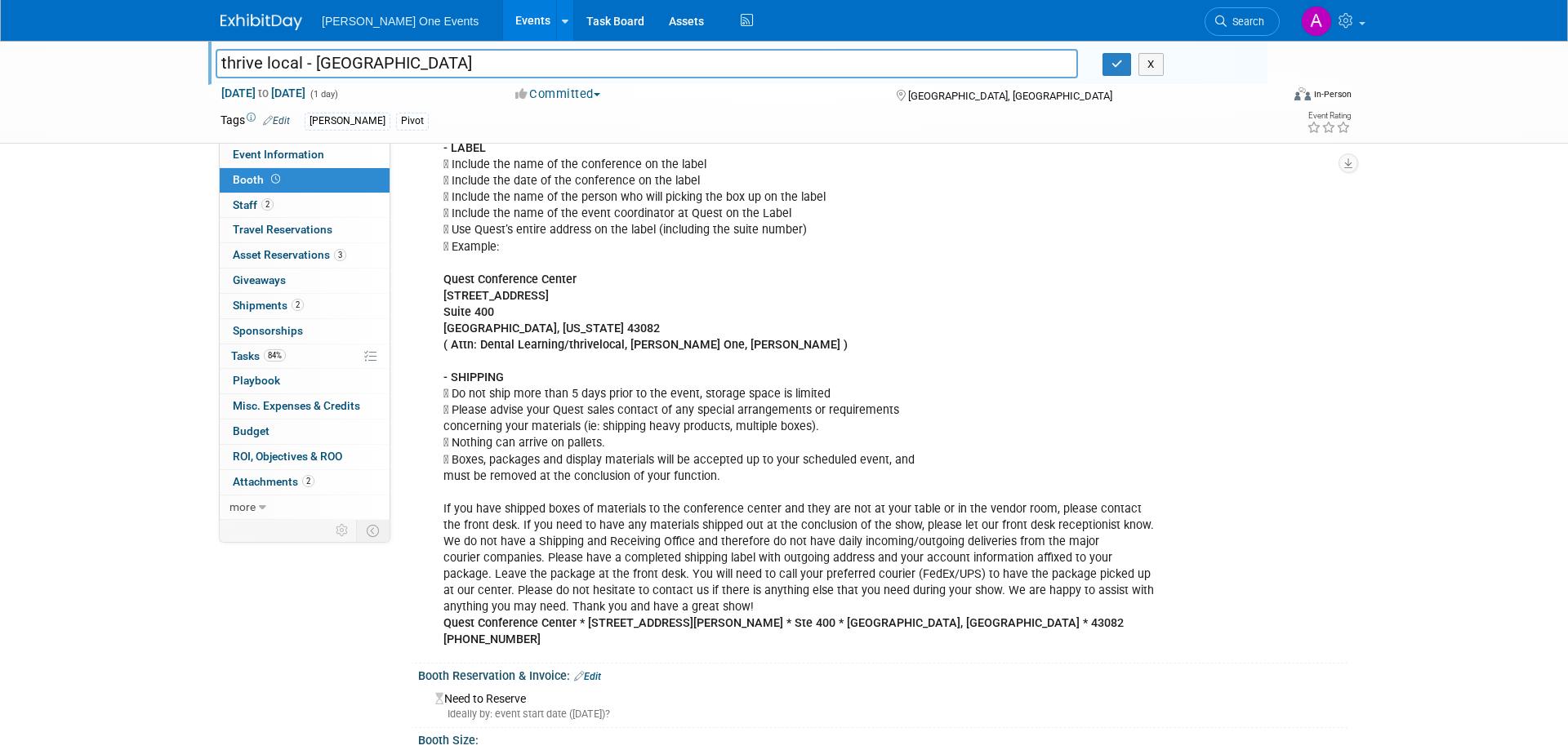
click at [436, 281] on div "Welcome to Quest Conference Center! We are pleased and delighted to serve as yo…" at bounding box center [800, 337] width 736 height 639
click at [1255, 211] on div "Welcome to Quest Conference Center! We are pleased and delighted to serve as yo…" at bounding box center [882, 336] width 929 height 645
drag, startPoint x: 446, startPoint y: 282, endPoint x: 839, endPoint y: 351, distance: 399.0
click at [839, 351] on div "Welcome to Quest Conference Center! We are pleased and delighted to serve as yo…" at bounding box center [800, 337] width 736 height 639
copy div "[GEOGRAPHIC_DATA] [STREET_ADDRESS][US_STATE] ( Attn: Dental Learning/thriveloca…"
